Goal: Navigation & Orientation: Find specific page/section

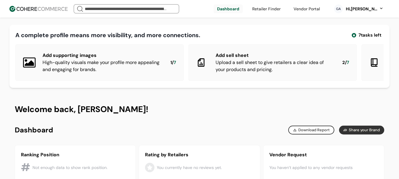
click at [373, 3] on div "GA Hi, Geo Abadies" at bounding box center [358, 8] width 61 height 15
click at [375, 7] on div "Hi, Geo Abadies" at bounding box center [361, 9] width 32 height 6
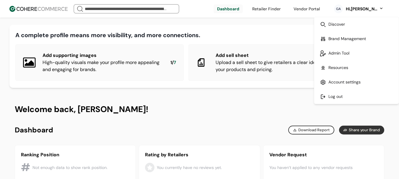
click at [340, 97] on link at bounding box center [356, 96] width 84 height 14
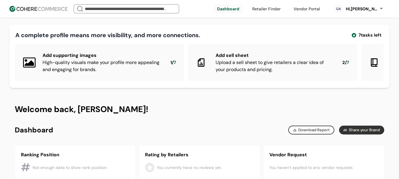
click at [228, 11] on link at bounding box center [227, 8] width 29 height 9
click at [284, 8] on link at bounding box center [266, 8] width 35 height 9
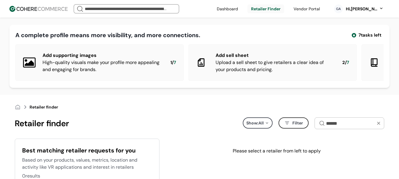
click at [360, 6] on div "Hi, Geo Abadies" at bounding box center [361, 9] width 32 height 6
